Goal: Complete application form

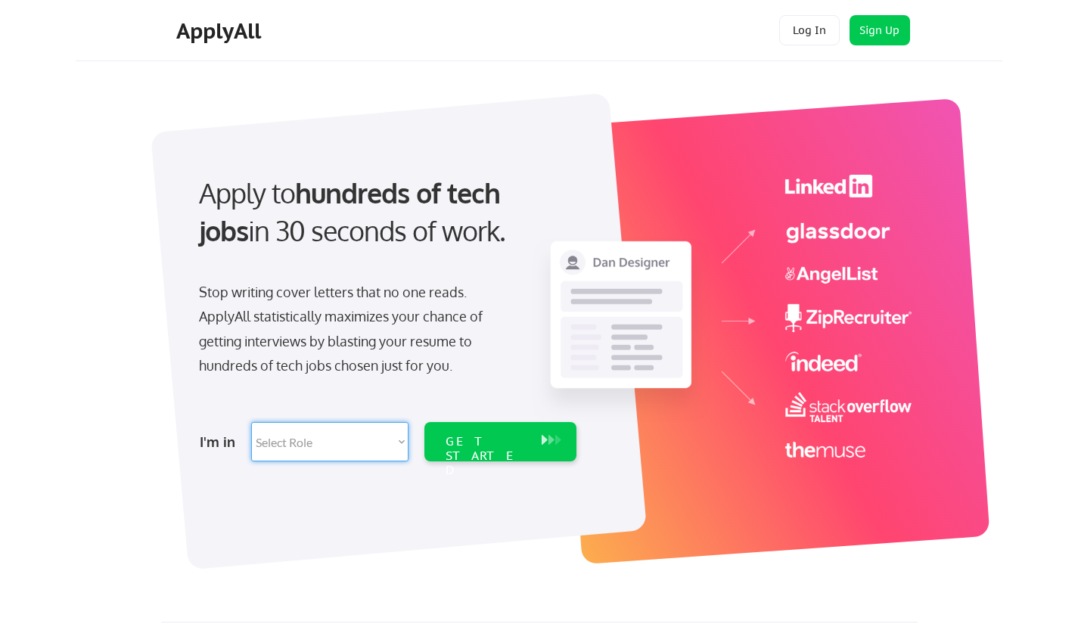
click at [307, 436] on select "Select Role Software Engineering Product Management Customer Success Sales UI/U…" at bounding box center [329, 441] width 157 height 39
select select ""engineering""
click at [251, 422] on select "Select Role Software Engineering Product Management Customer Success Sales UI/U…" at bounding box center [329, 441] width 157 height 39
select select ""engineering""
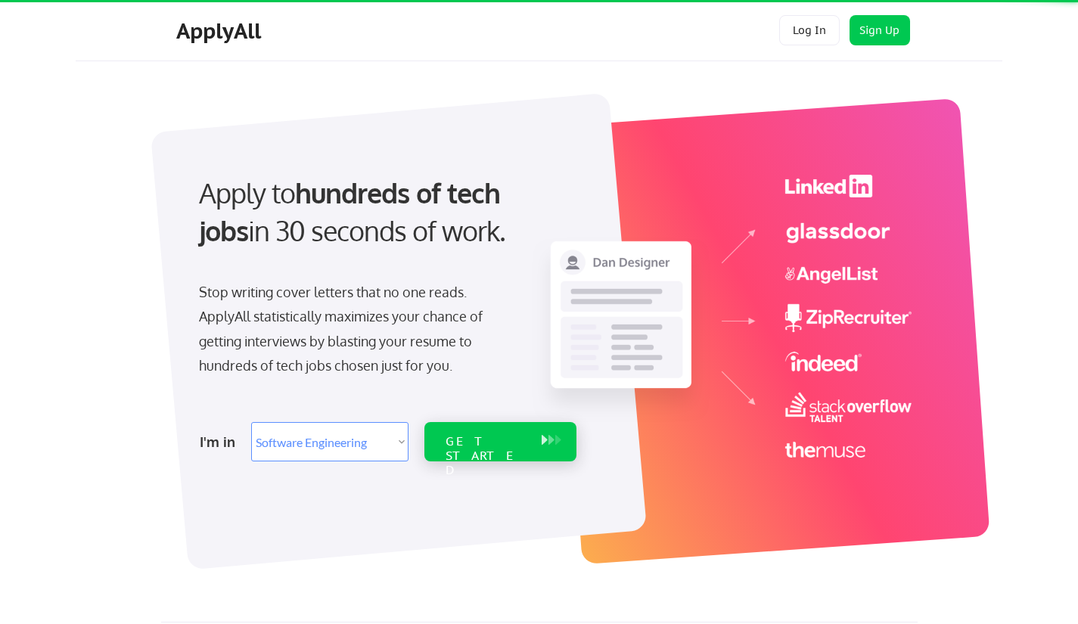
click at [462, 440] on div "GET STARTED" at bounding box center [486, 456] width 81 height 44
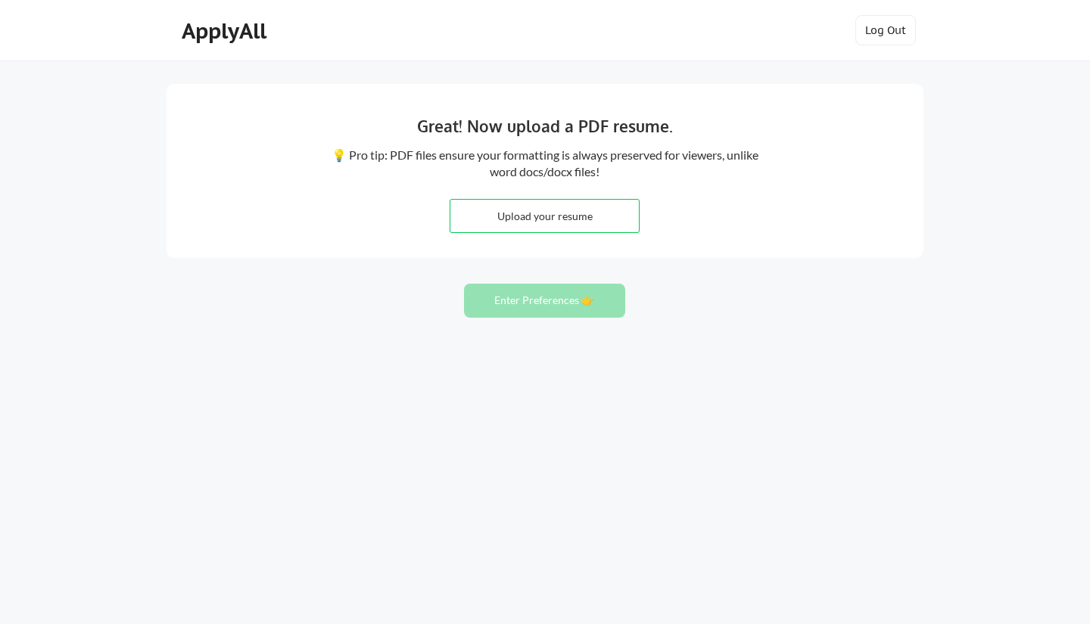
click at [536, 216] on input "file" at bounding box center [544, 216] width 188 height 33
type input "C:\fakepath\1_Venkat_Bolla_Updated_Resume_08202025_Latest.pdf"
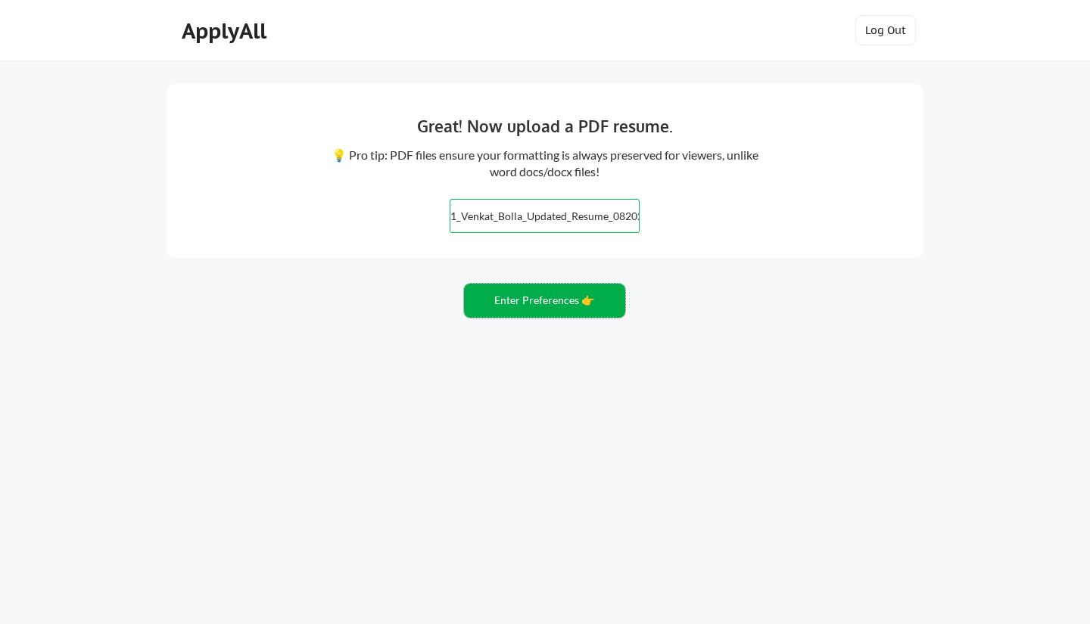
click at [549, 305] on button "Enter Preferences 👉" at bounding box center [544, 301] width 161 height 34
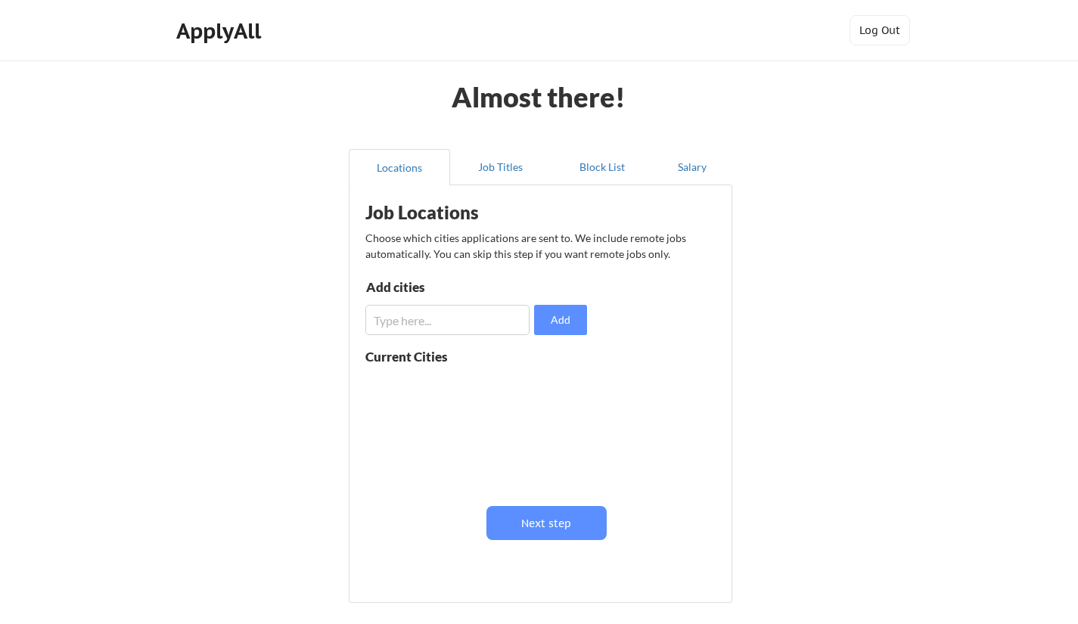
click at [450, 304] on div "Add cities Add" at bounding box center [479, 308] width 226 height 54
click at [443, 314] on input "input" at bounding box center [448, 320] width 164 height 30
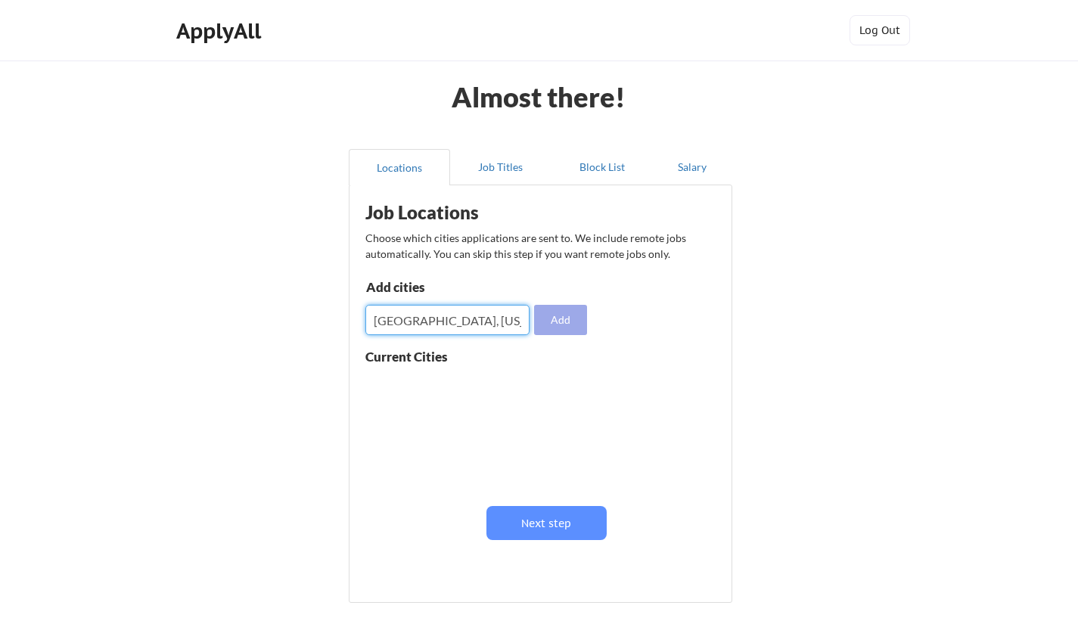
type input "Dallas, Texas"
click at [551, 321] on button "Add" at bounding box center [560, 320] width 53 height 30
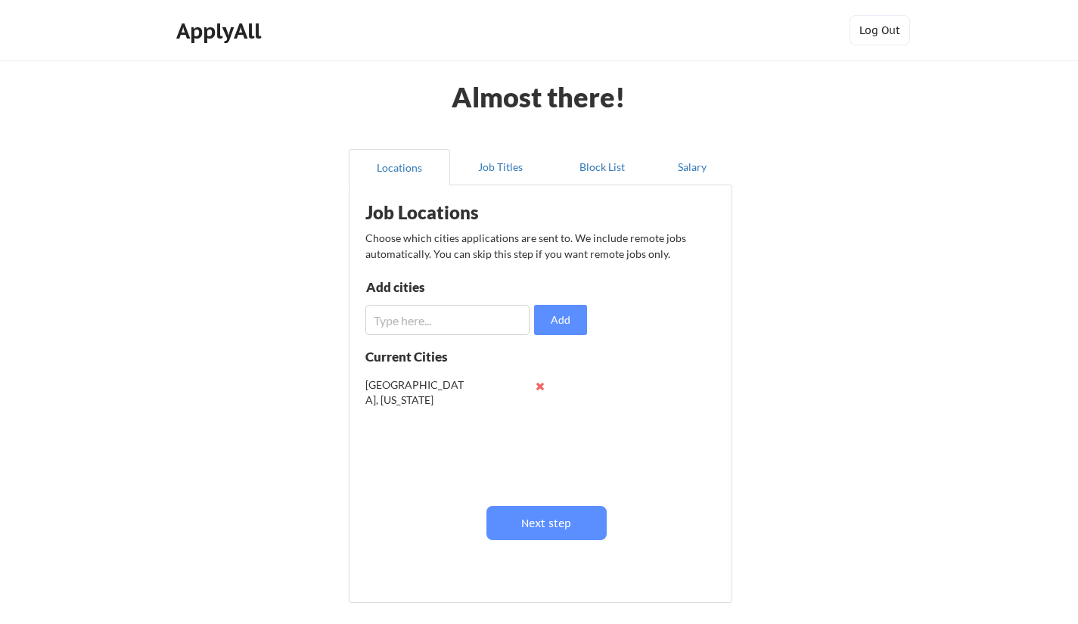
click at [419, 318] on input "input" at bounding box center [448, 320] width 164 height 30
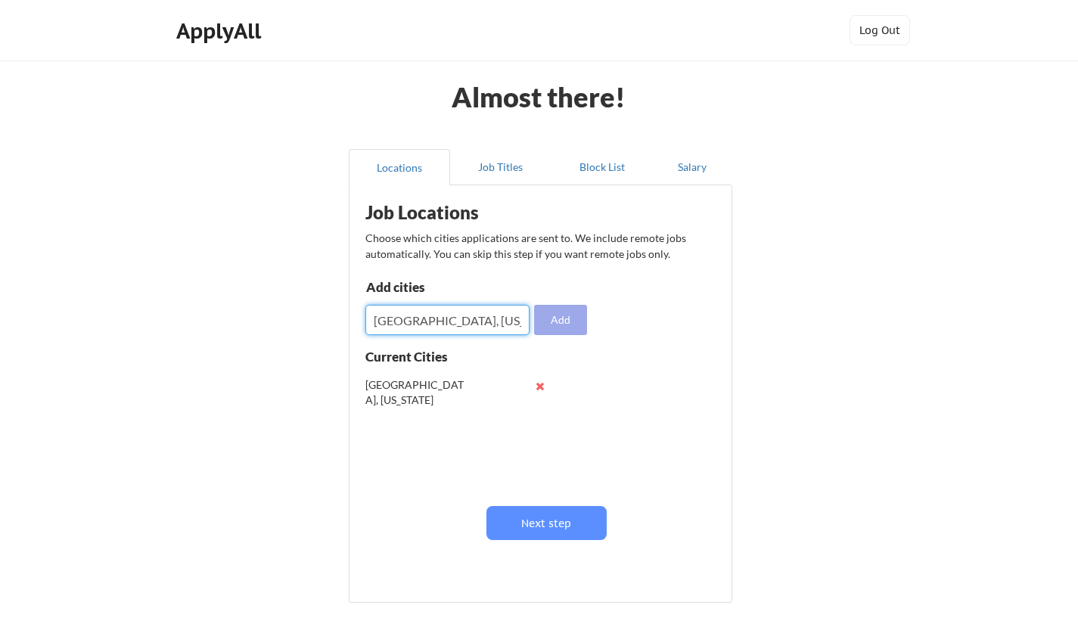
type input "Irving, Texas"
click at [558, 322] on button "Add" at bounding box center [560, 320] width 53 height 30
click at [478, 317] on input "input" at bounding box center [448, 320] width 164 height 30
type input "Plano, Texas"
drag, startPoint x: 568, startPoint y: 318, endPoint x: 500, endPoint y: 338, distance: 70.9
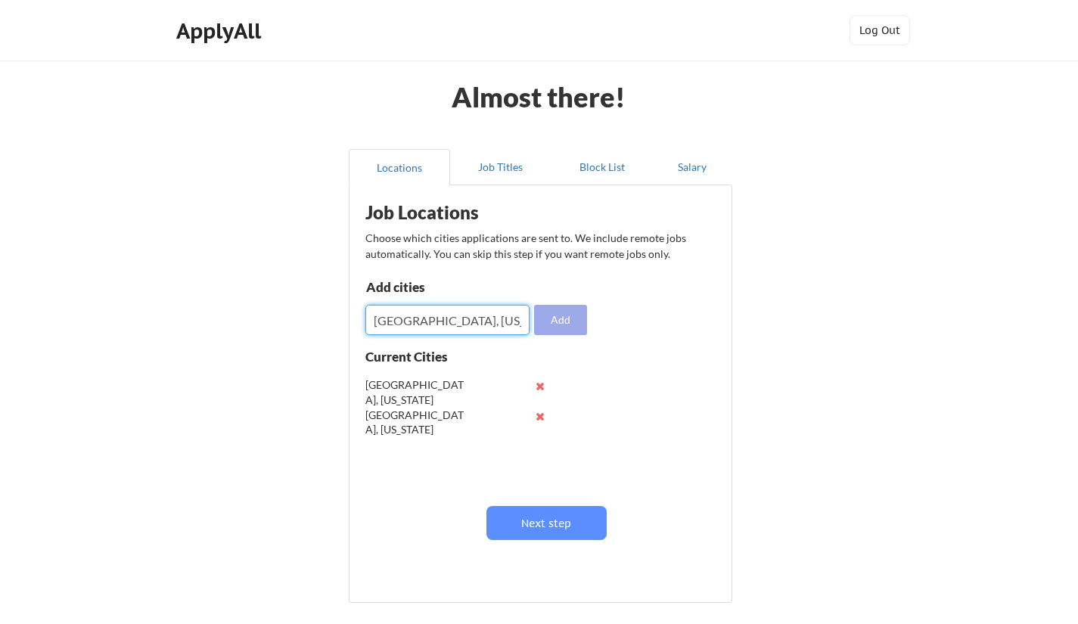
click at [569, 317] on button "Add" at bounding box center [560, 320] width 53 height 30
click at [437, 325] on input "input" at bounding box center [448, 320] width 164 height 30
paste input "Plano, Texas"
click at [381, 320] on input "input" at bounding box center [448, 320] width 164 height 30
click at [382, 320] on input "input" at bounding box center [448, 320] width 164 height 30
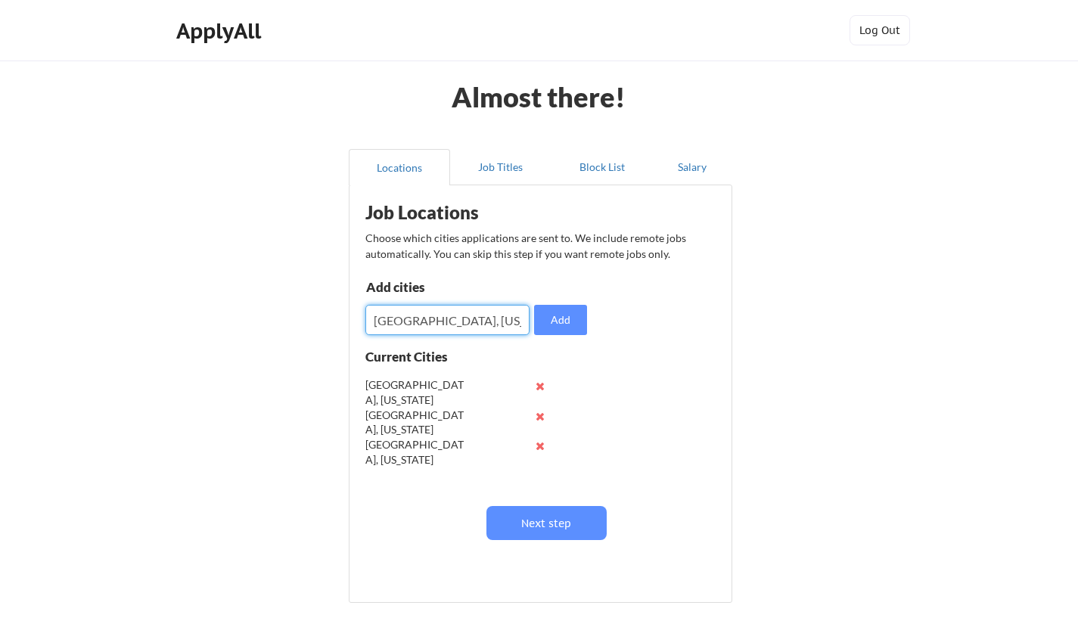
click at [382, 320] on input "input" at bounding box center [448, 320] width 164 height 30
type input "Addison, Texas"
click at [562, 324] on button "Add" at bounding box center [560, 320] width 53 height 30
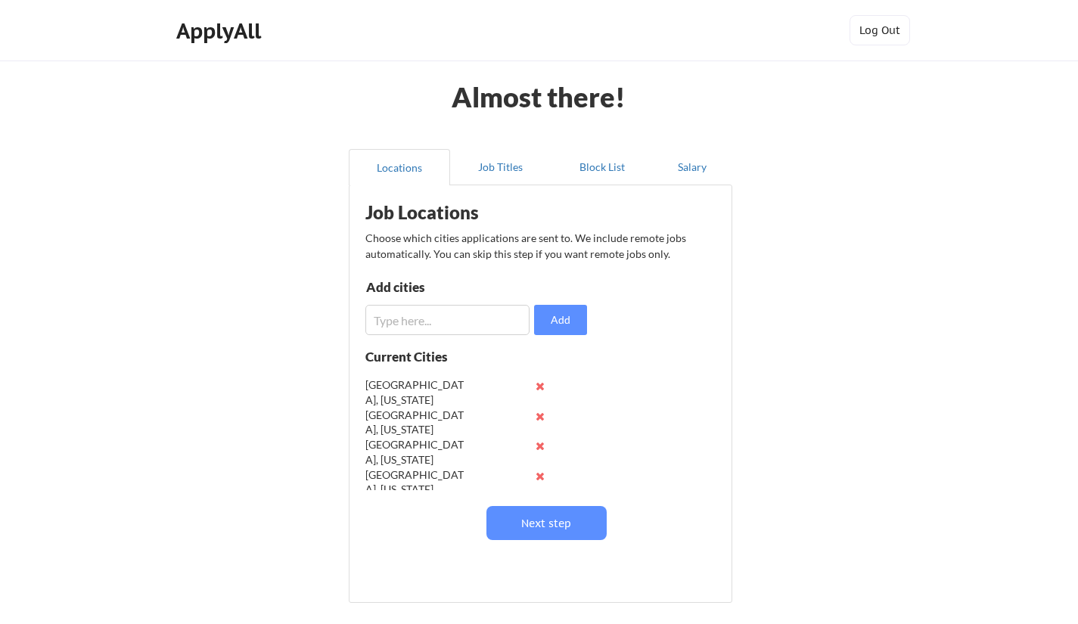
click at [384, 317] on input "input" at bounding box center [448, 320] width 164 height 30
paste input "Plano, Texas"
click at [391, 328] on input "input" at bounding box center [448, 320] width 164 height 30
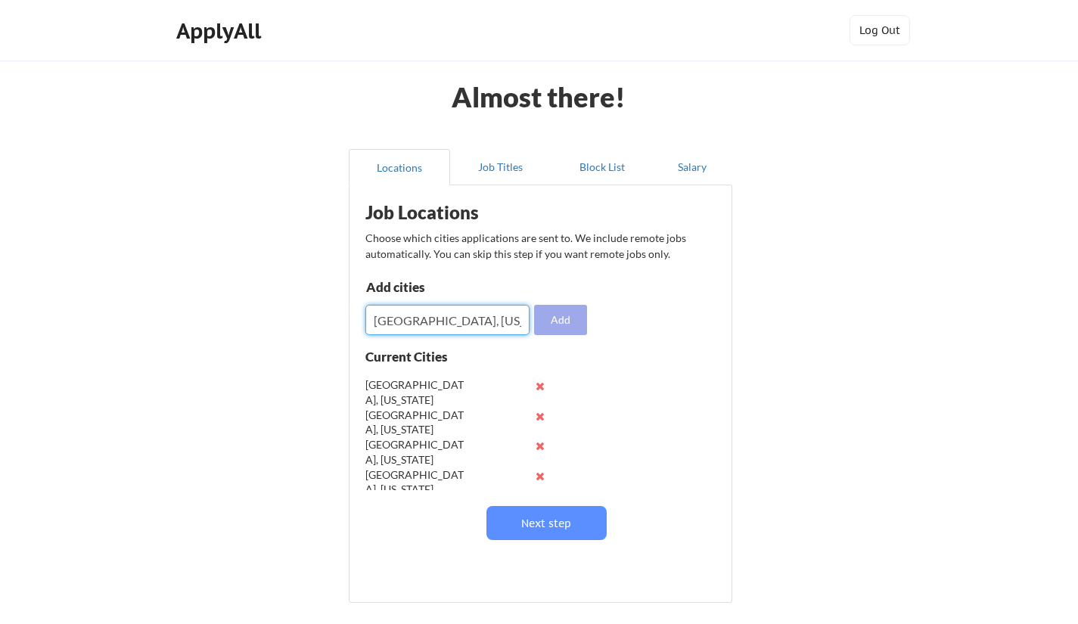
type input "Richardson, Texas"
click at [559, 312] on button "Add" at bounding box center [560, 320] width 53 height 30
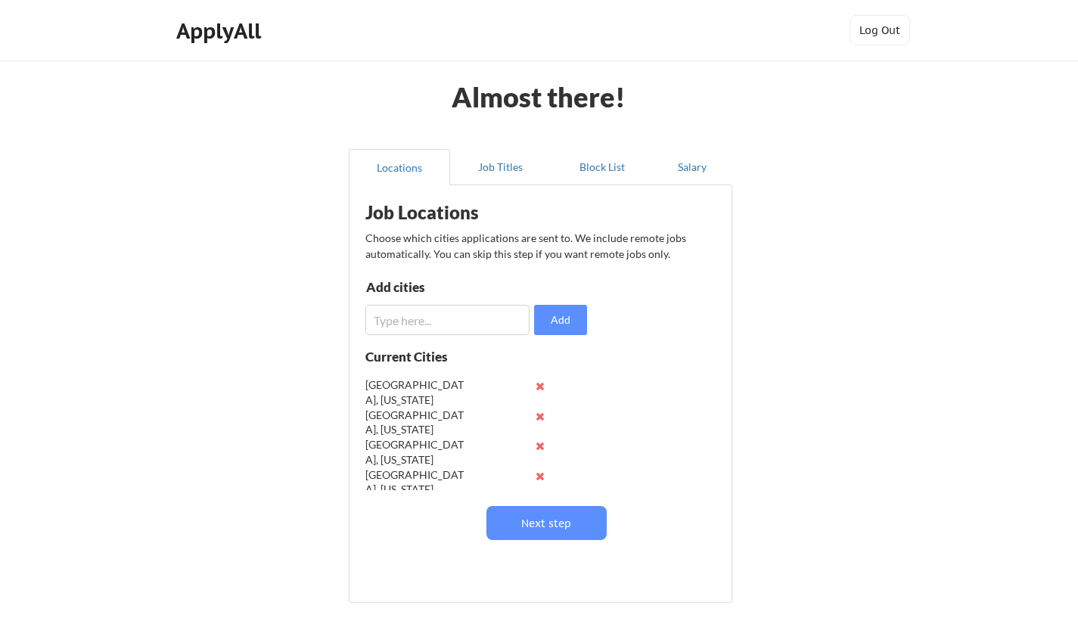
click at [472, 317] on input "input" at bounding box center [448, 320] width 164 height 30
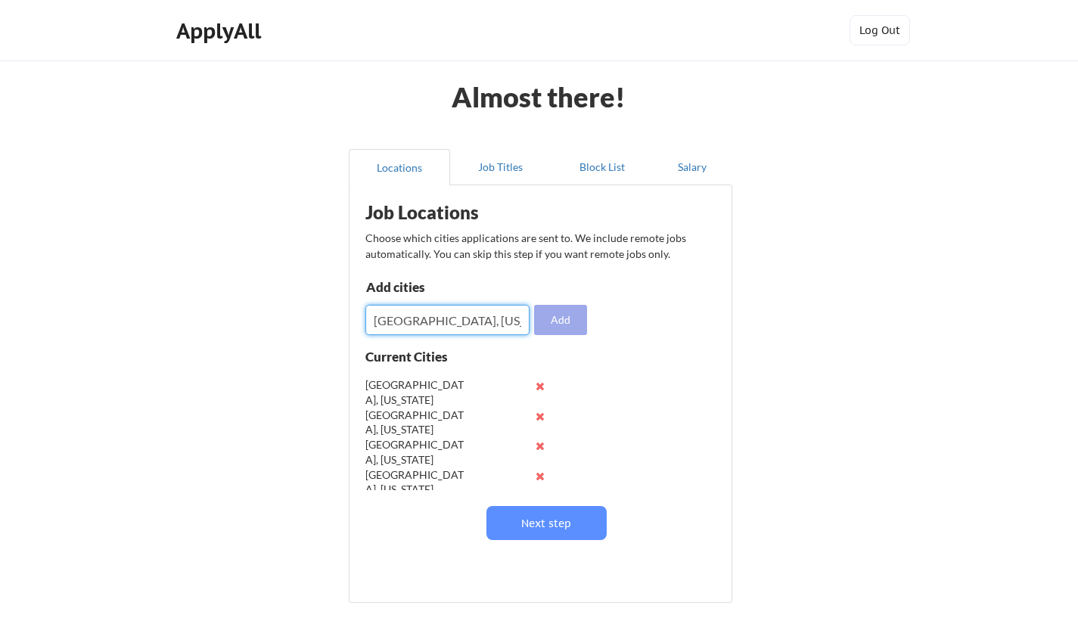
type input "Frisco, Texas"
drag, startPoint x: 554, startPoint y: 324, endPoint x: 546, endPoint y: 333, distance: 12.3
click at [555, 324] on button "Add" at bounding box center [560, 320] width 53 height 30
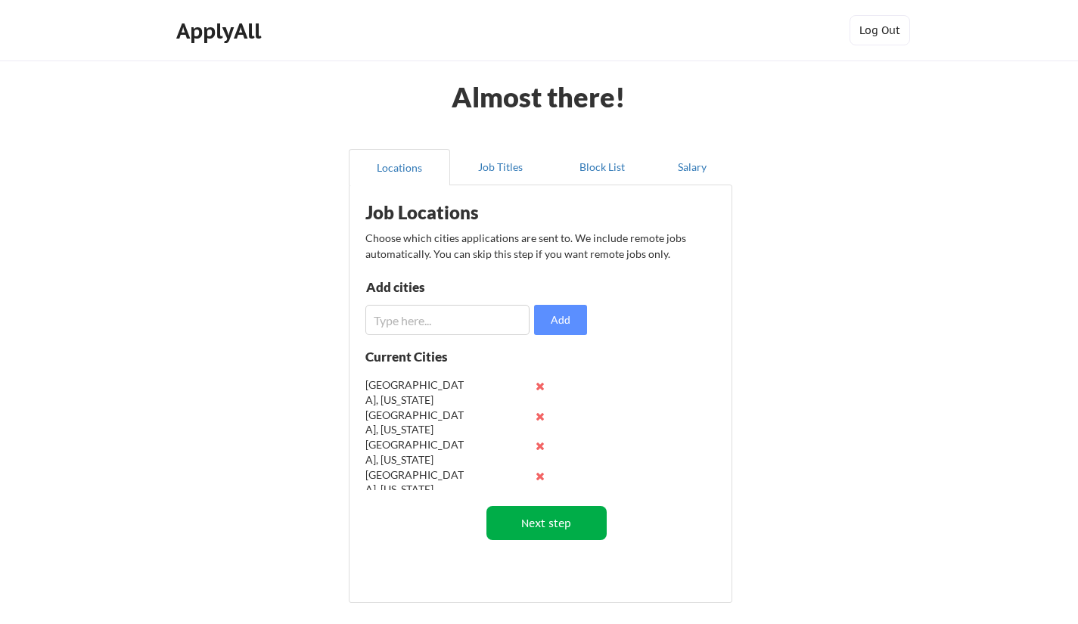
click at [557, 523] on button "Next step" at bounding box center [547, 523] width 120 height 34
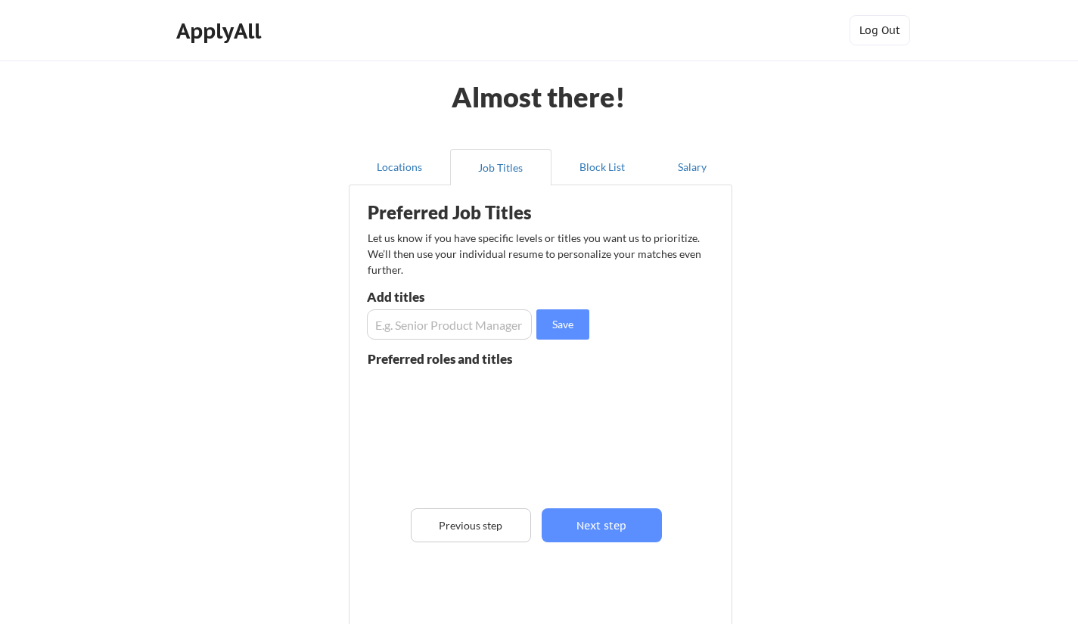
click at [434, 321] on input "input" at bounding box center [449, 325] width 165 height 30
type input "DevOps Engineer"
click at [562, 326] on button "Save" at bounding box center [563, 325] width 53 height 30
click at [453, 327] on input "input" at bounding box center [449, 325] width 165 height 30
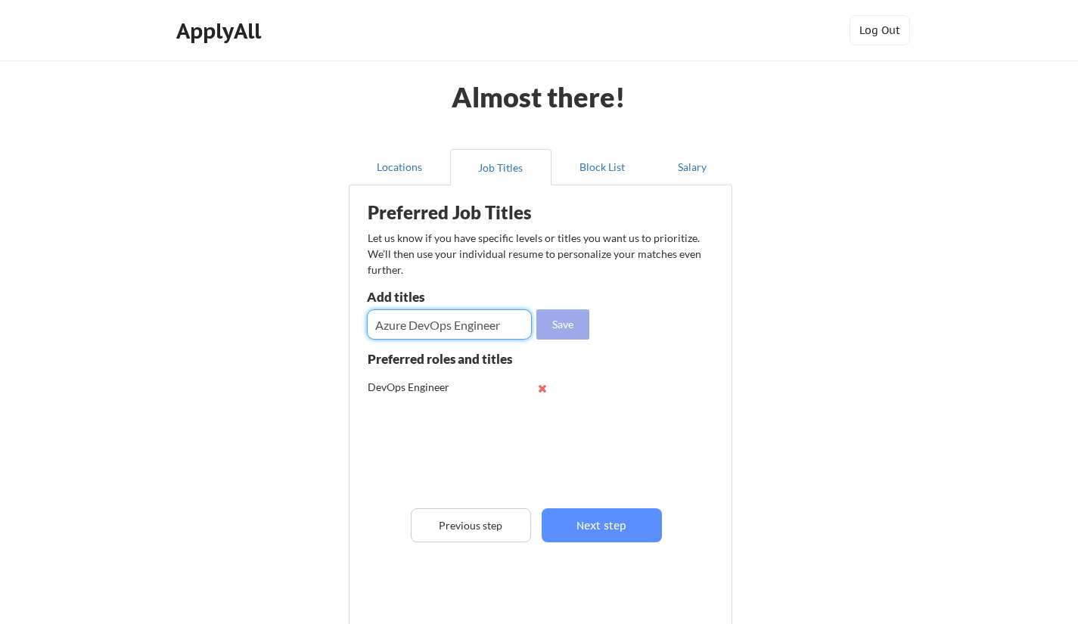
type input "Azure DevOps Engineer"
click at [567, 325] on button "Save" at bounding box center [563, 325] width 53 height 30
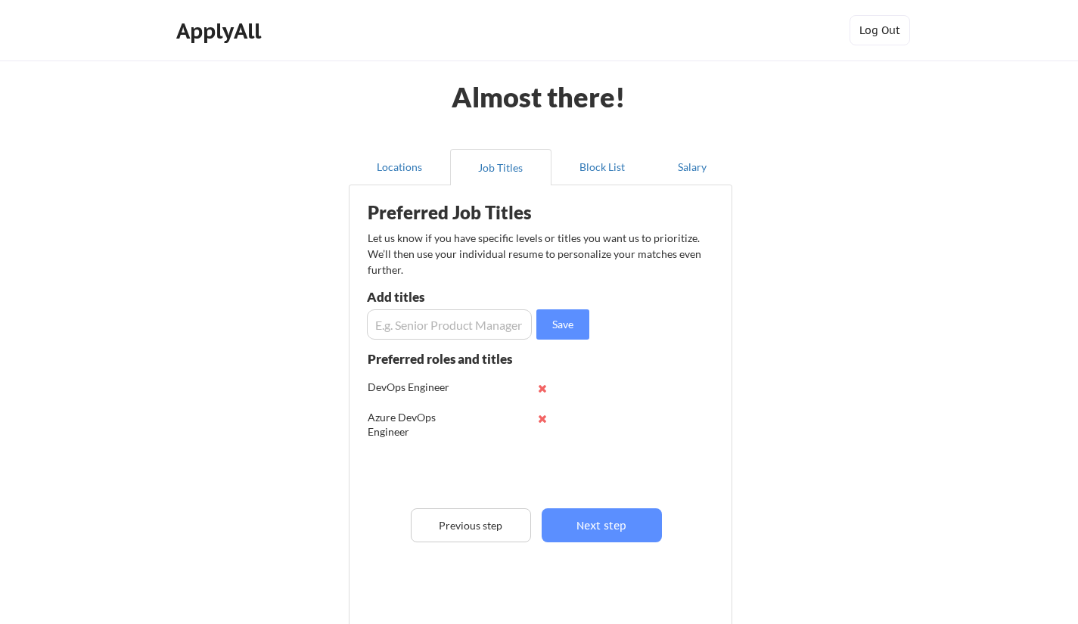
click at [434, 331] on input "input" at bounding box center [449, 325] width 165 height 30
click at [599, 524] on button "Next step" at bounding box center [602, 526] width 120 height 34
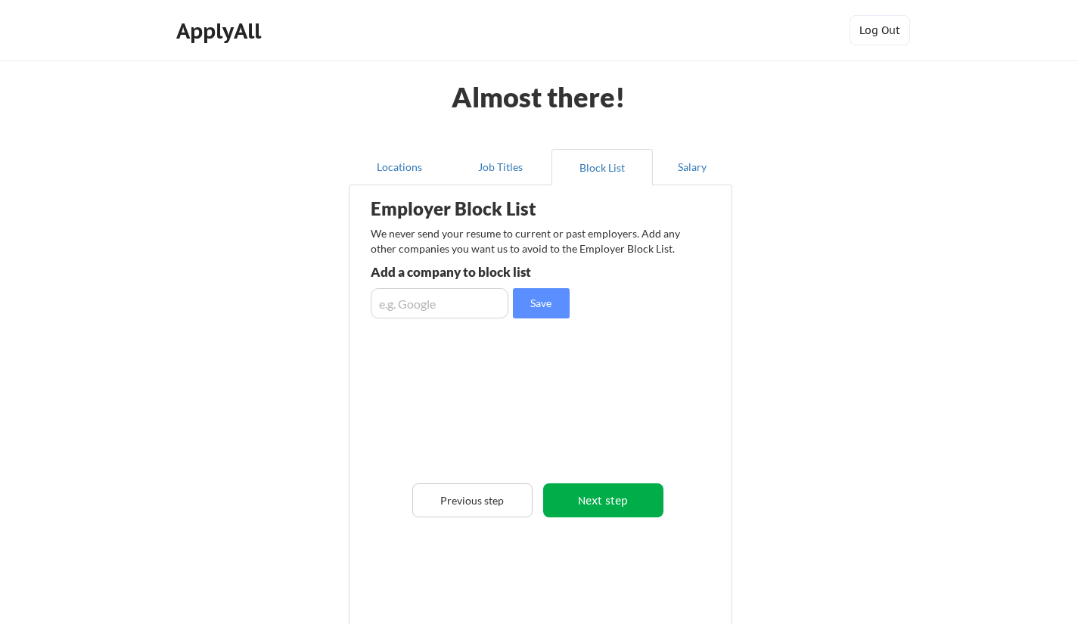
click at [602, 497] on button "Next step" at bounding box center [603, 501] width 120 height 34
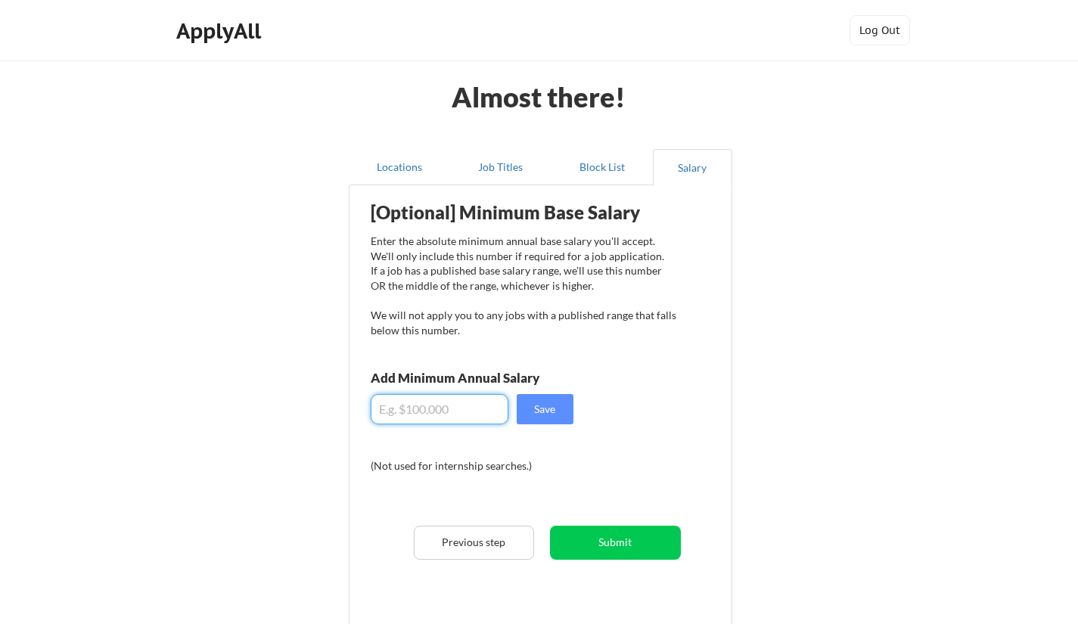
click at [442, 414] on input "input" at bounding box center [440, 409] width 138 height 30
type input "$120,000"
click at [553, 405] on button "Save" at bounding box center [545, 409] width 57 height 30
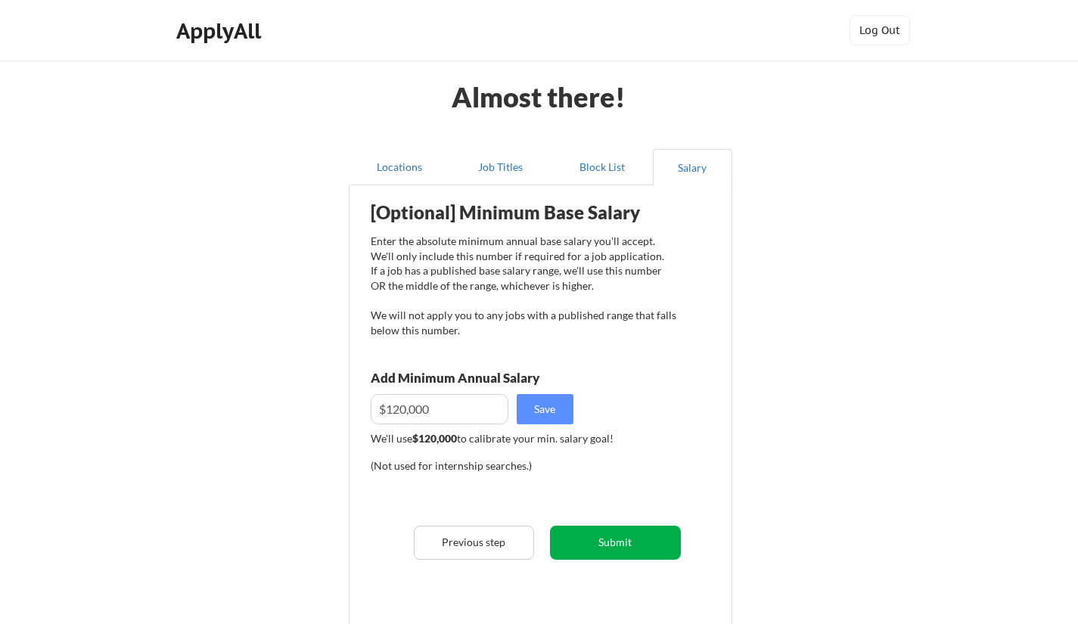
click at [614, 540] on button "Submit" at bounding box center [615, 543] width 131 height 34
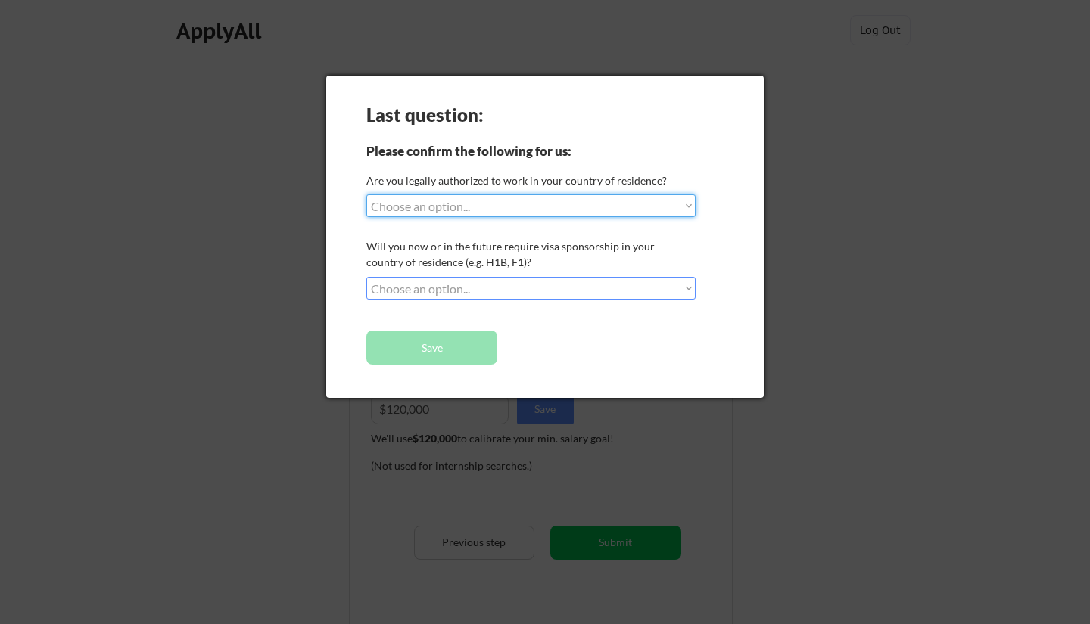
click at [478, 207] on select "Choose an option... Yes, I am a US Citizen Yes, I am a Canadian Citizen Yes, I …" at bounding box center [530, 206] width 329 height 23
select select ""yes__i_am_a_us_green_card_holder""
click at [366, 195] on select "Choose an option... Yes, I am a US Citizen Yes, I am a Canadian Citizen Yes, I …" at bounding box center [530, 206] width 329 height 23
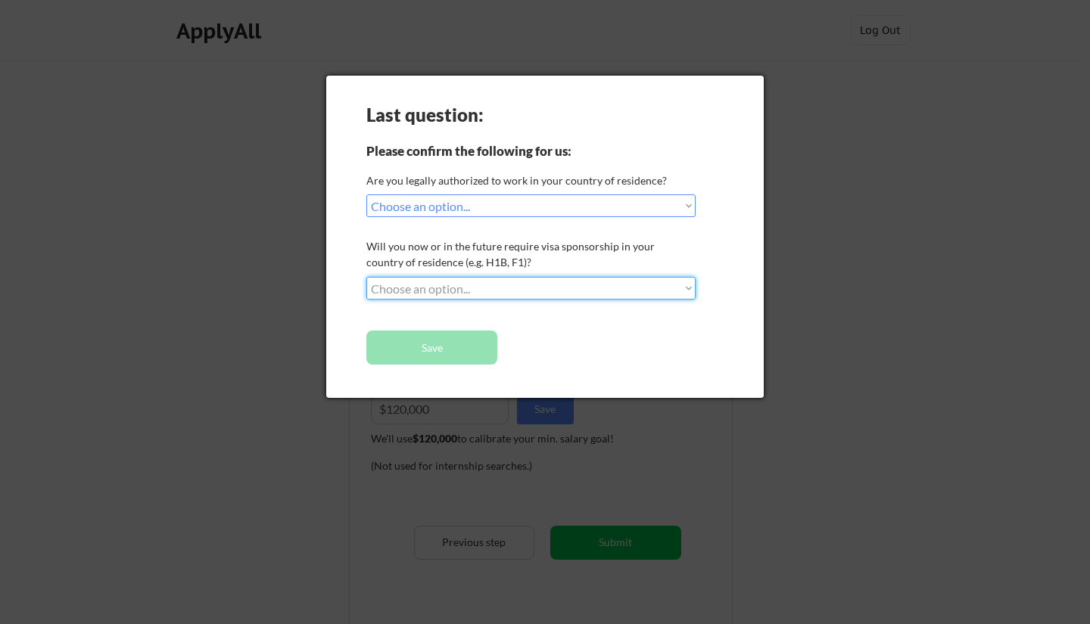
click at [451, 293] on select "Choose an option... No, I will not need sponsorship Yes, I will need sponsorship" at bounding box center [530, 288] width 329 height 23
select select ""no__i_will_not_need_sponsorship""
click at [366, 277] on select "Choose an option... No, I will not need sponsorship Yes, I will need sponsorship" at bounding box center [530, 288] width 329 height 23
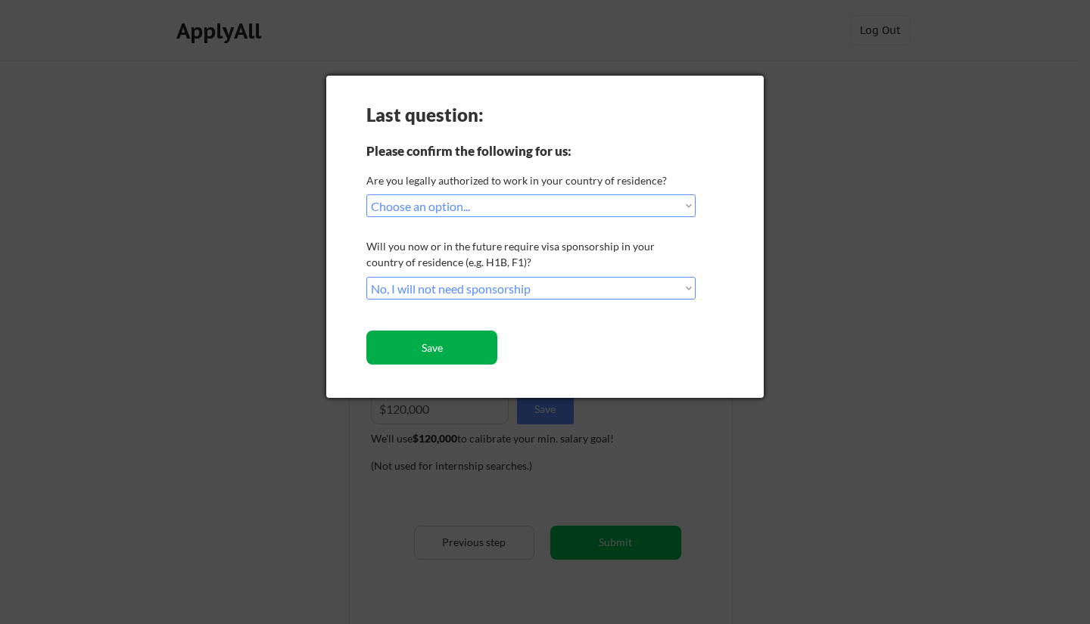
click at [443, 344] on button "Save" at bounding box center [431, 348] width 131 height 34
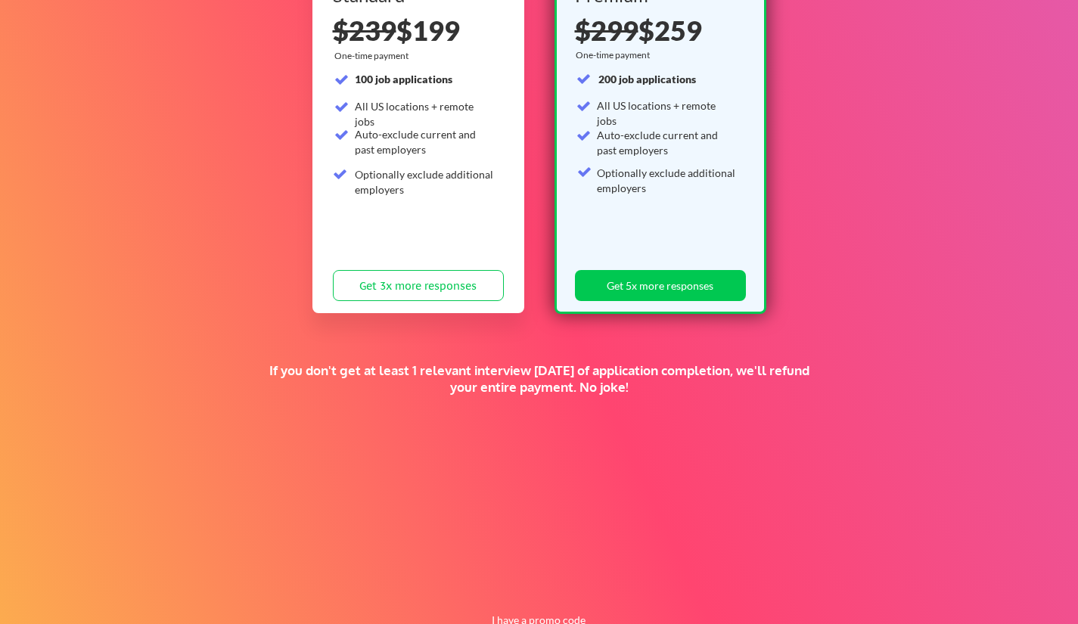
scroll to position [263, 0]
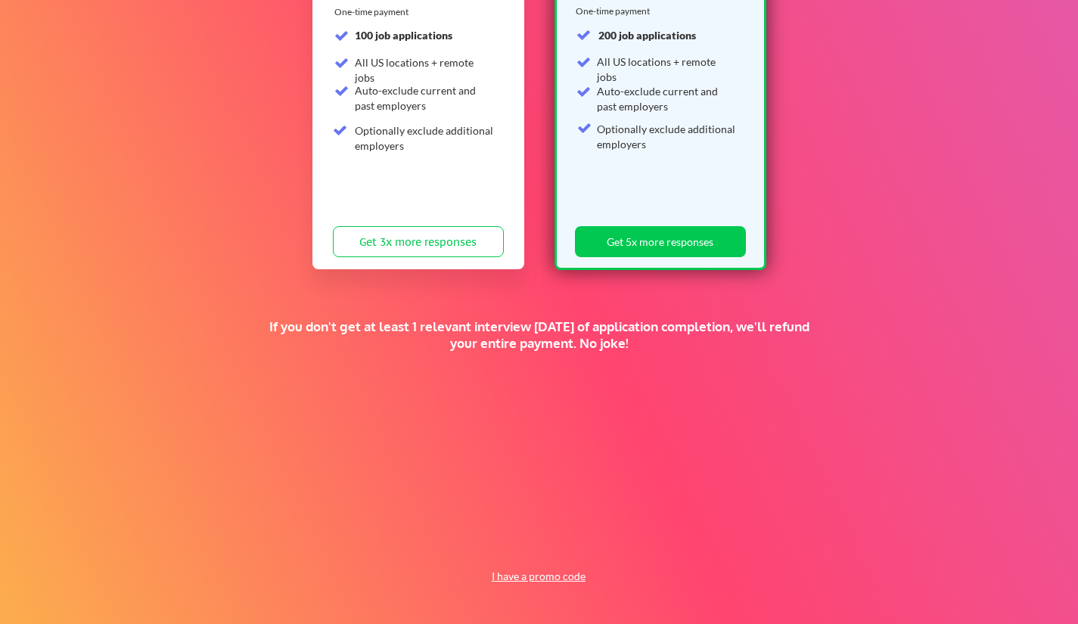
click at [526, 581] on button "I have a promo code" at bounding box center [538, 577] width 111 height 18
